Goal: Information Seeking & Learning: Find specific fact

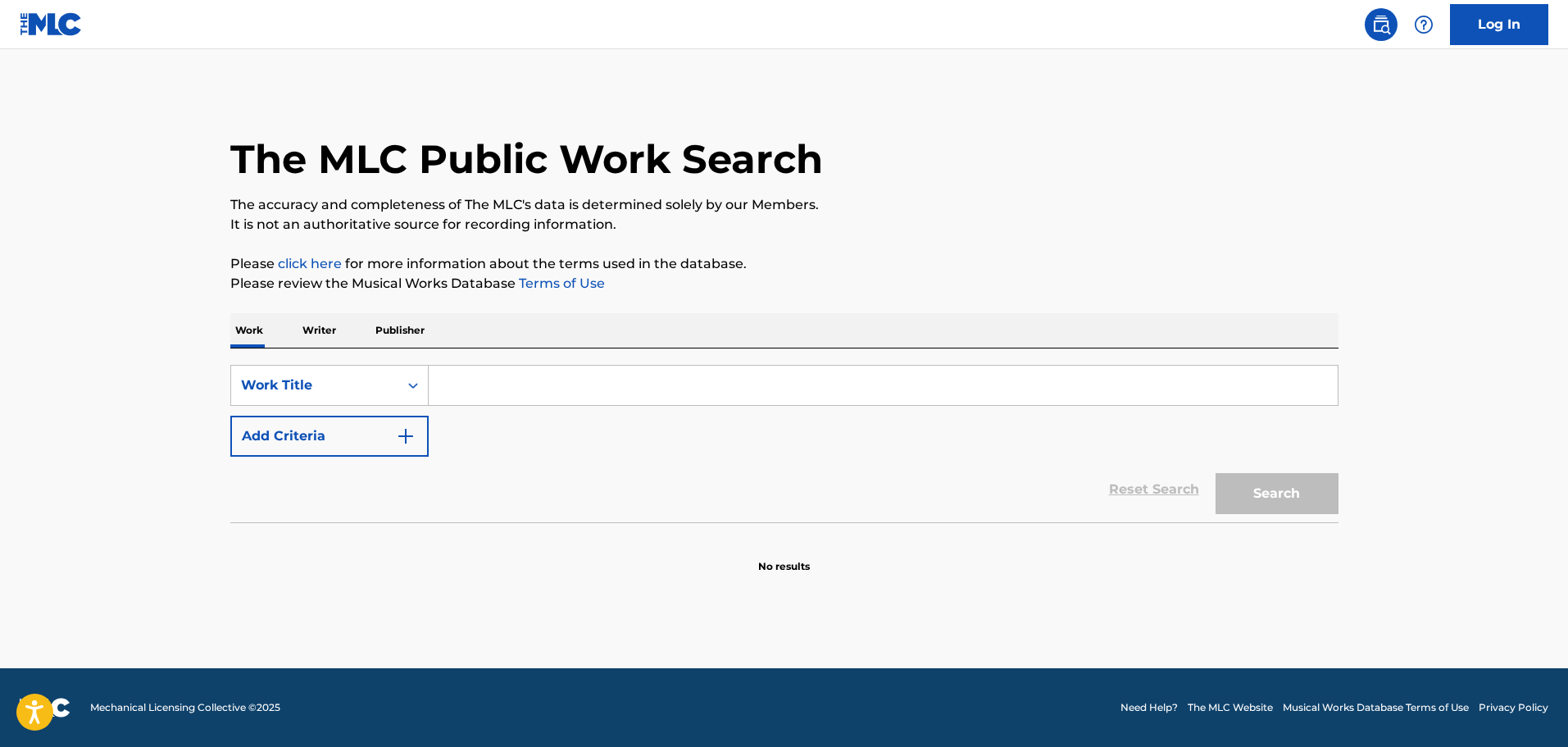
click at [485, 382] on input "Search Form" at bounding box center [883, 385] width 909 height 39
paste input "Fra bucie e verità D'[PERSON_NAME]"
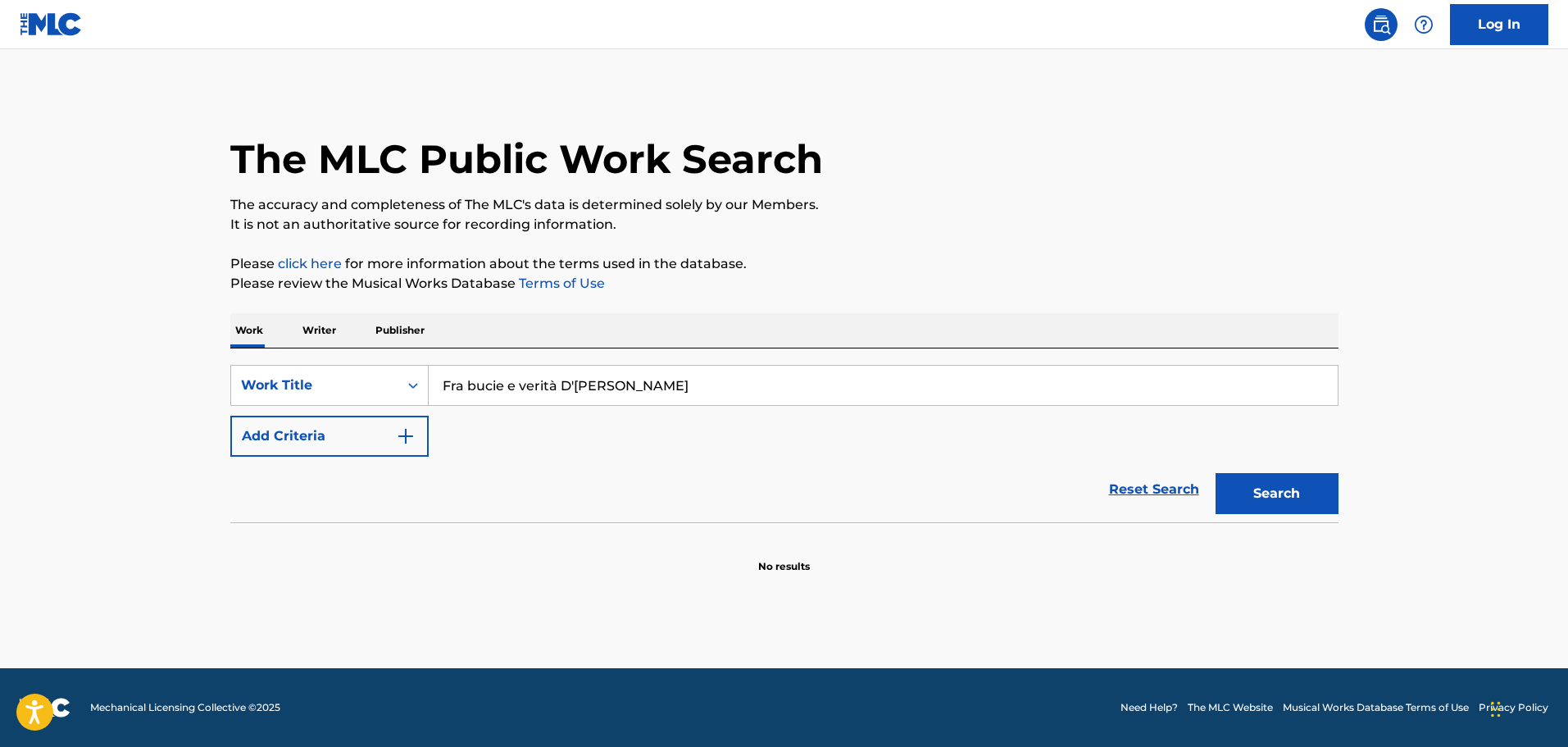
click at [411, 442] on img "Search Form" at bounding box center [406, 436] width 20 height 20
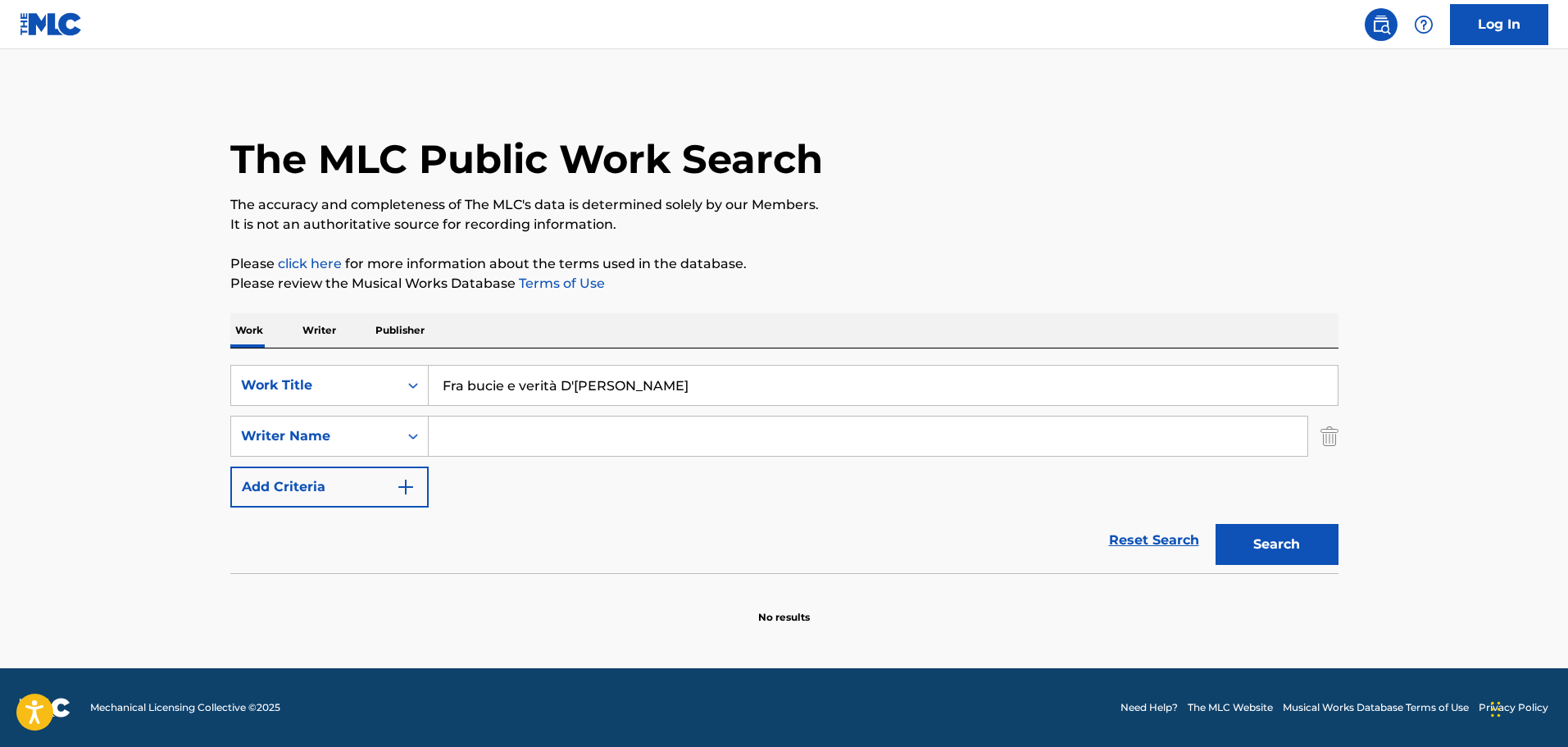
drag, startPoint x: 650, startPoint y: 377, endPoint x: 558, endPoint y: 386, distance: 92.4
click at [558, 386] on input "Fra bucie e verità D'[PERSON_NAME]" at bounding box center [883, 385] width 909 height 39
type input "Fra bucie e verità"
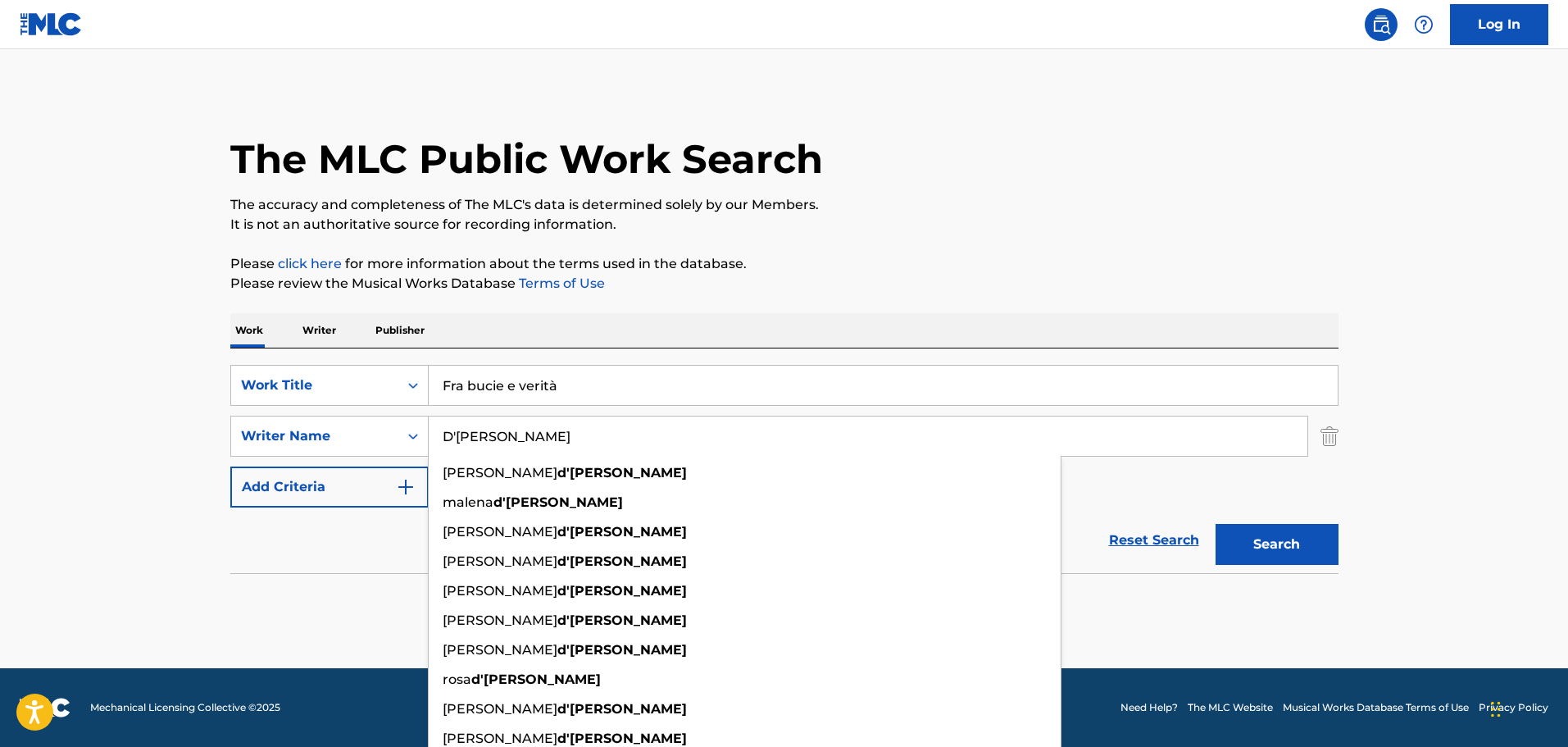
type input "D'[PERSON_NAME]"
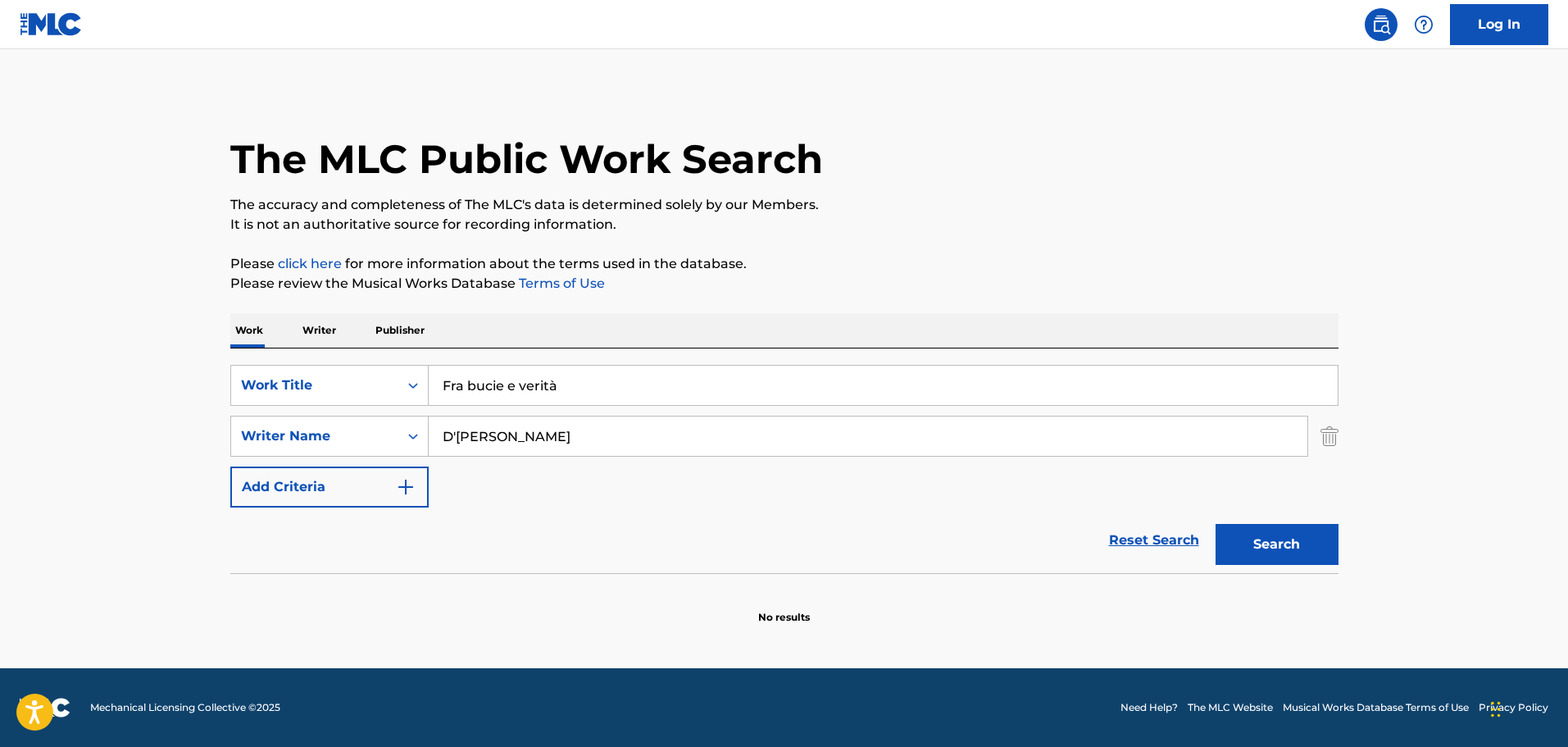
click at [582, 389] on input "Fra bucie e verità" at bounding box center [883, 385] width 909 height 39
type input "Fra bucie e verita"
click at [1300, 536] on button "Search" at bounding box center [1276, 544] width 123 height 41
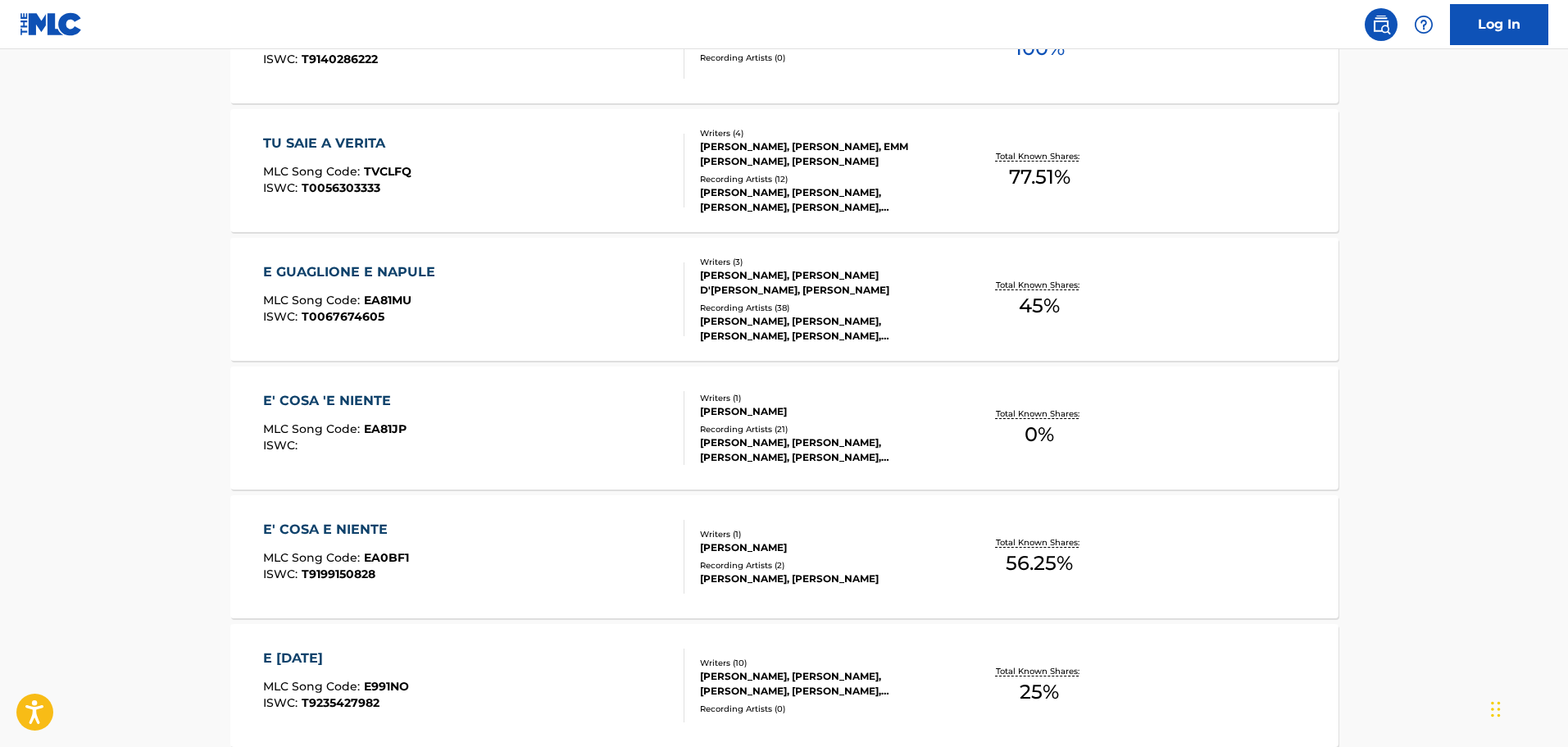
scroll to position [1065, 0]
